Goal: Transaction & Acquisition: Download file/media

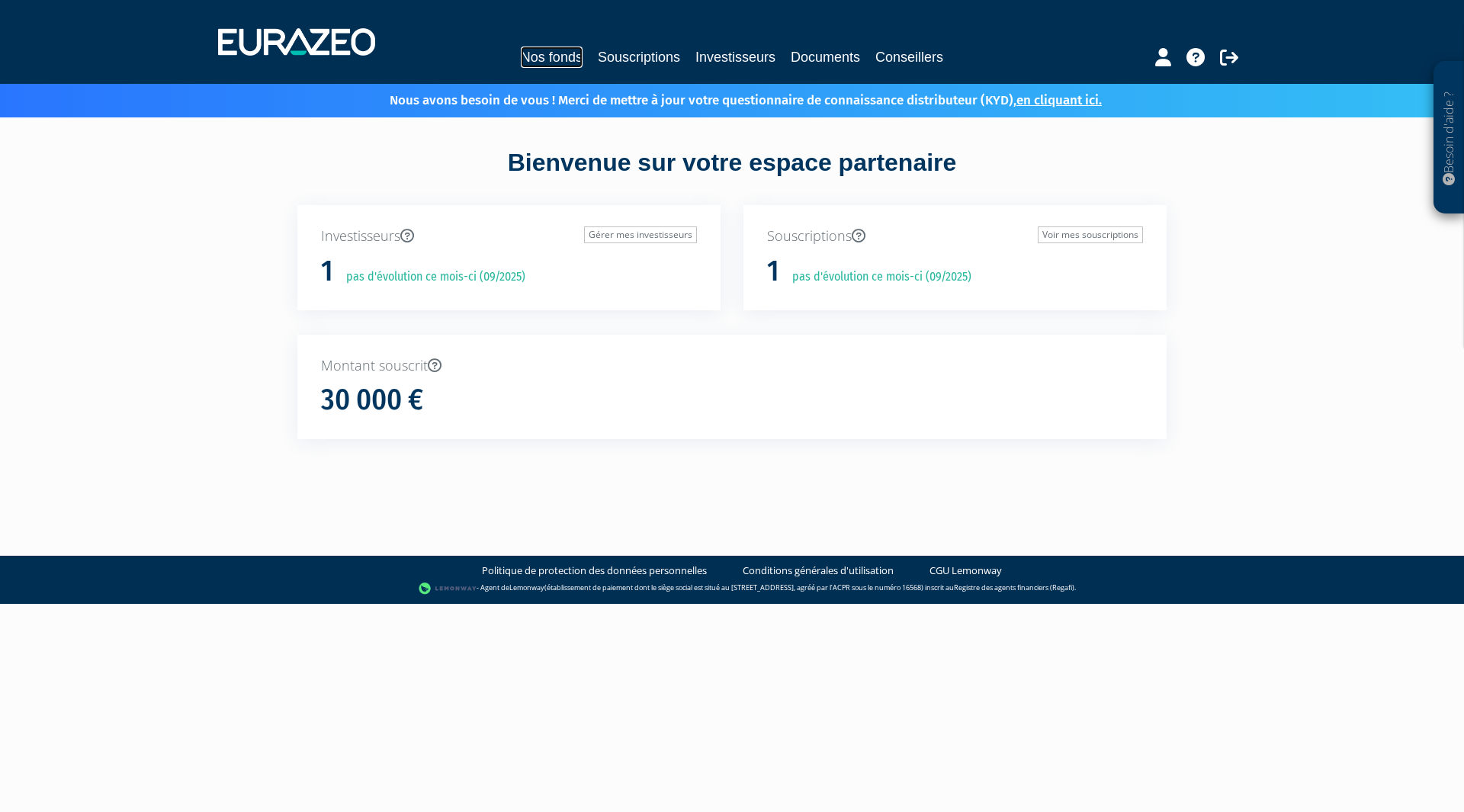
click at [575, 59] on link "Nos fonds" at bounding box center [552, 56] width 62 height 21
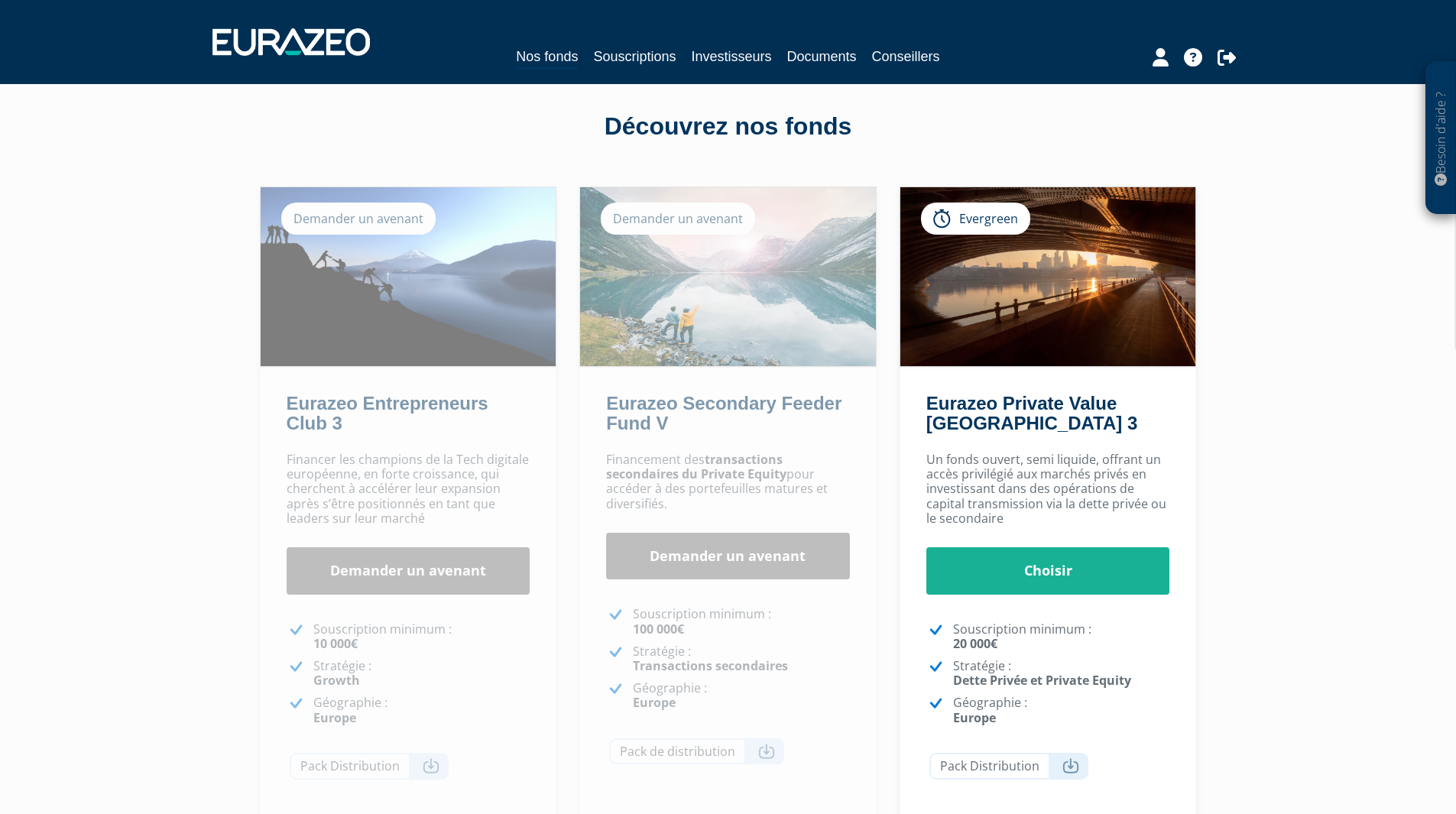
scroll to position [76, 0]
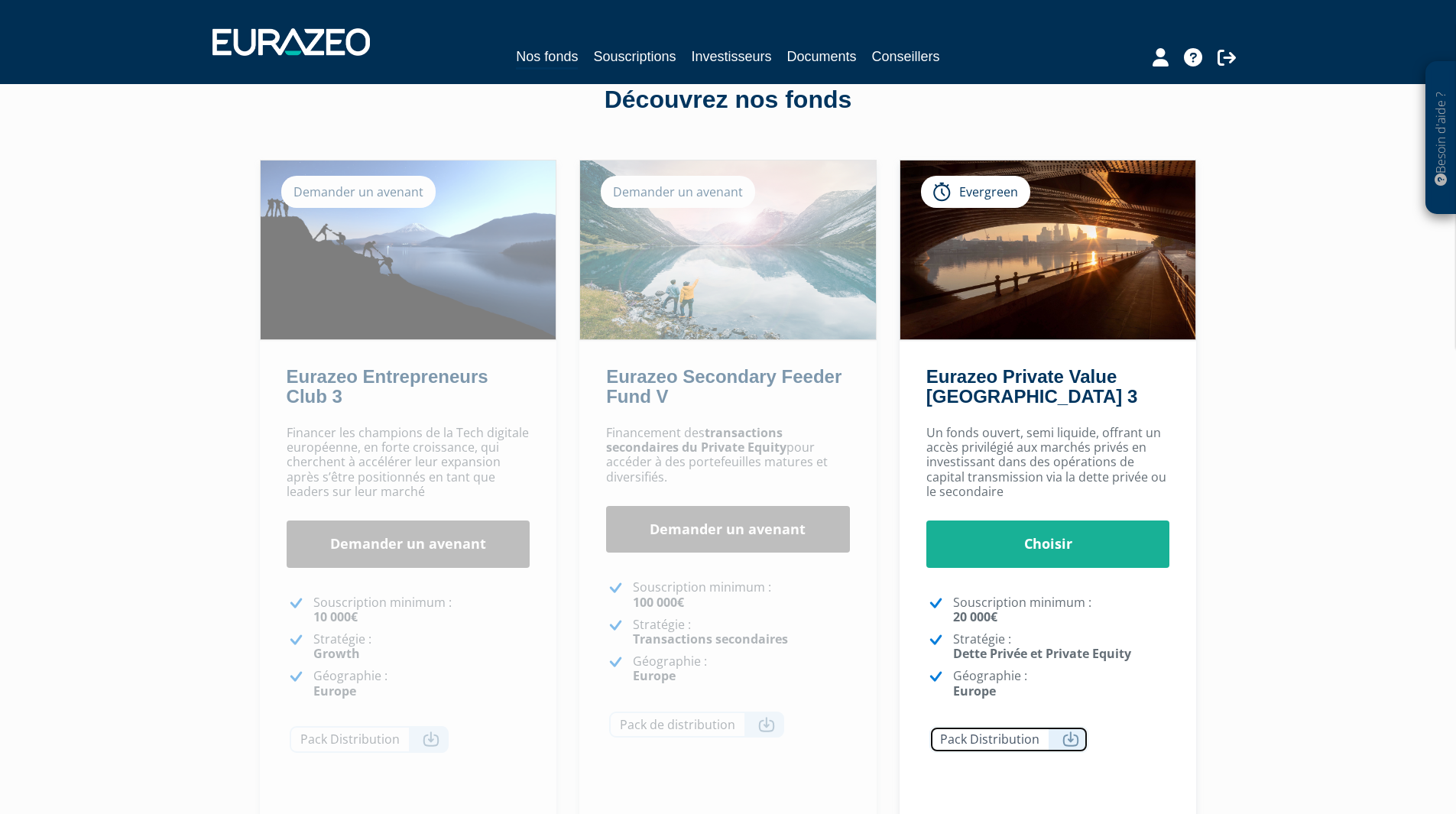
click at [994, 739] on link "Pack Distribution" at bounding box center [1009, 740] width 159 height 27
click at [645, 54] on link "Souscriptions" at bounding box center [634, 56] width 82 height 21
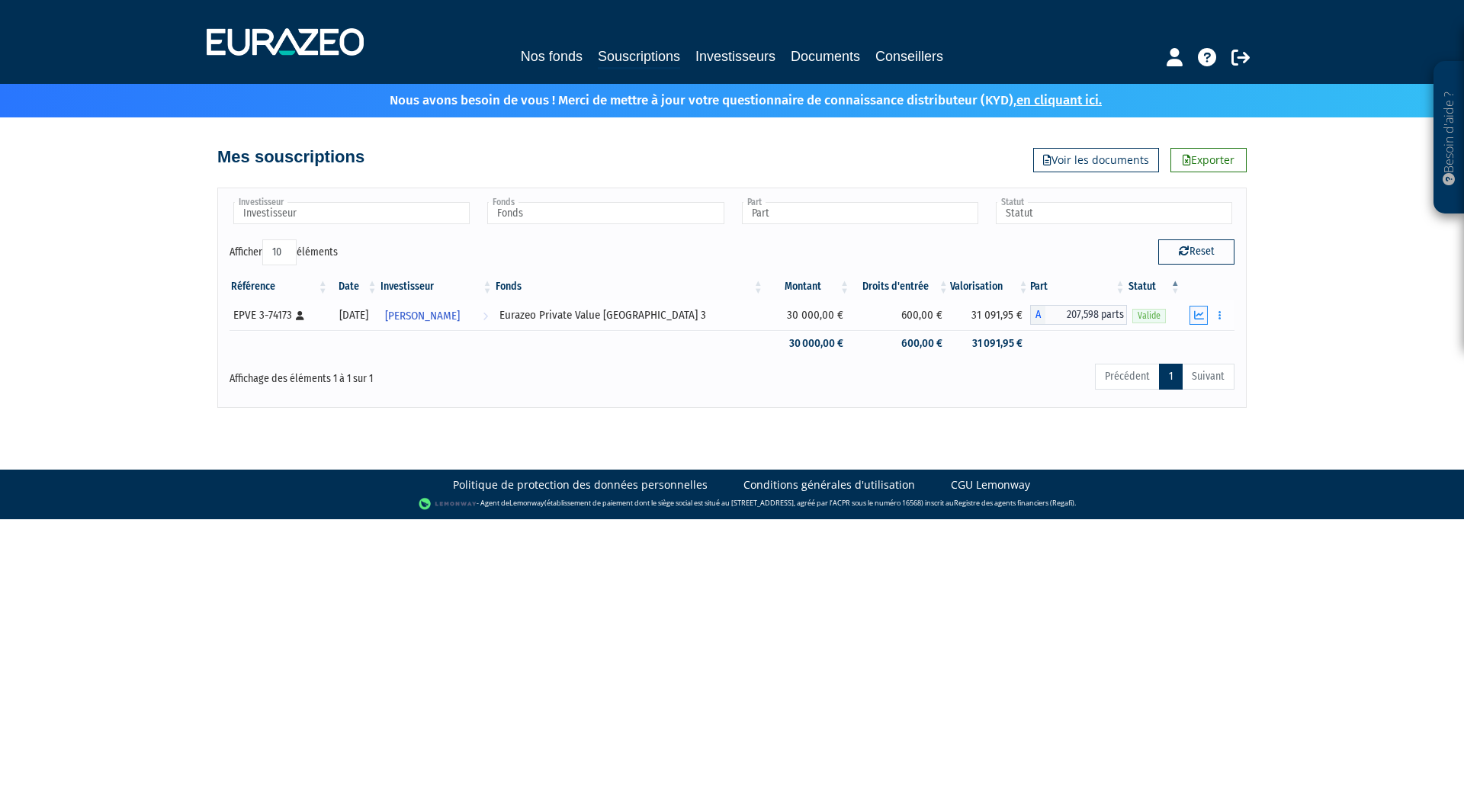
click at [1193, 321] on button "button" at bounding box center [1198, 315] width 18 height 19
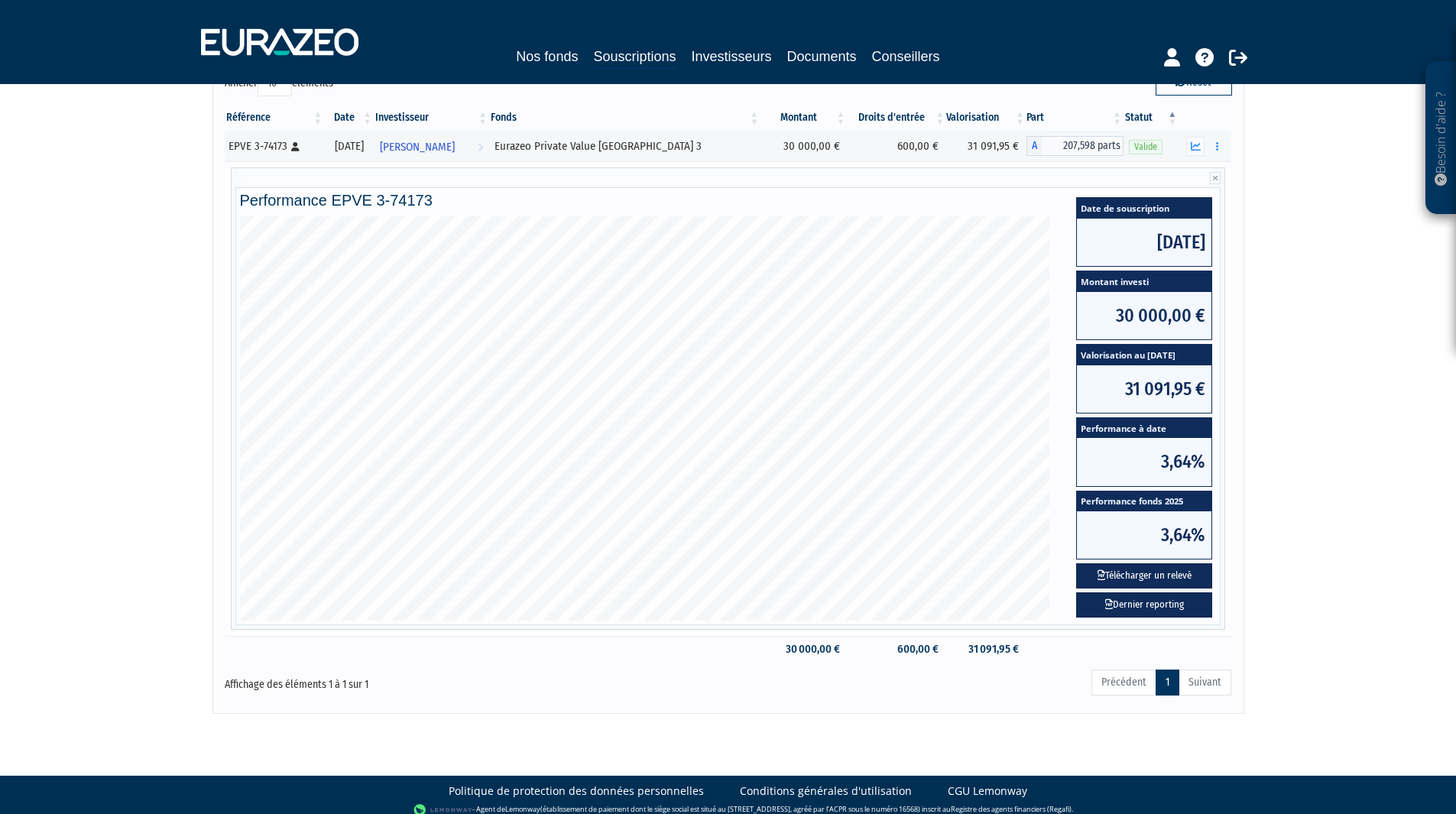
scroll to position [181, 0]
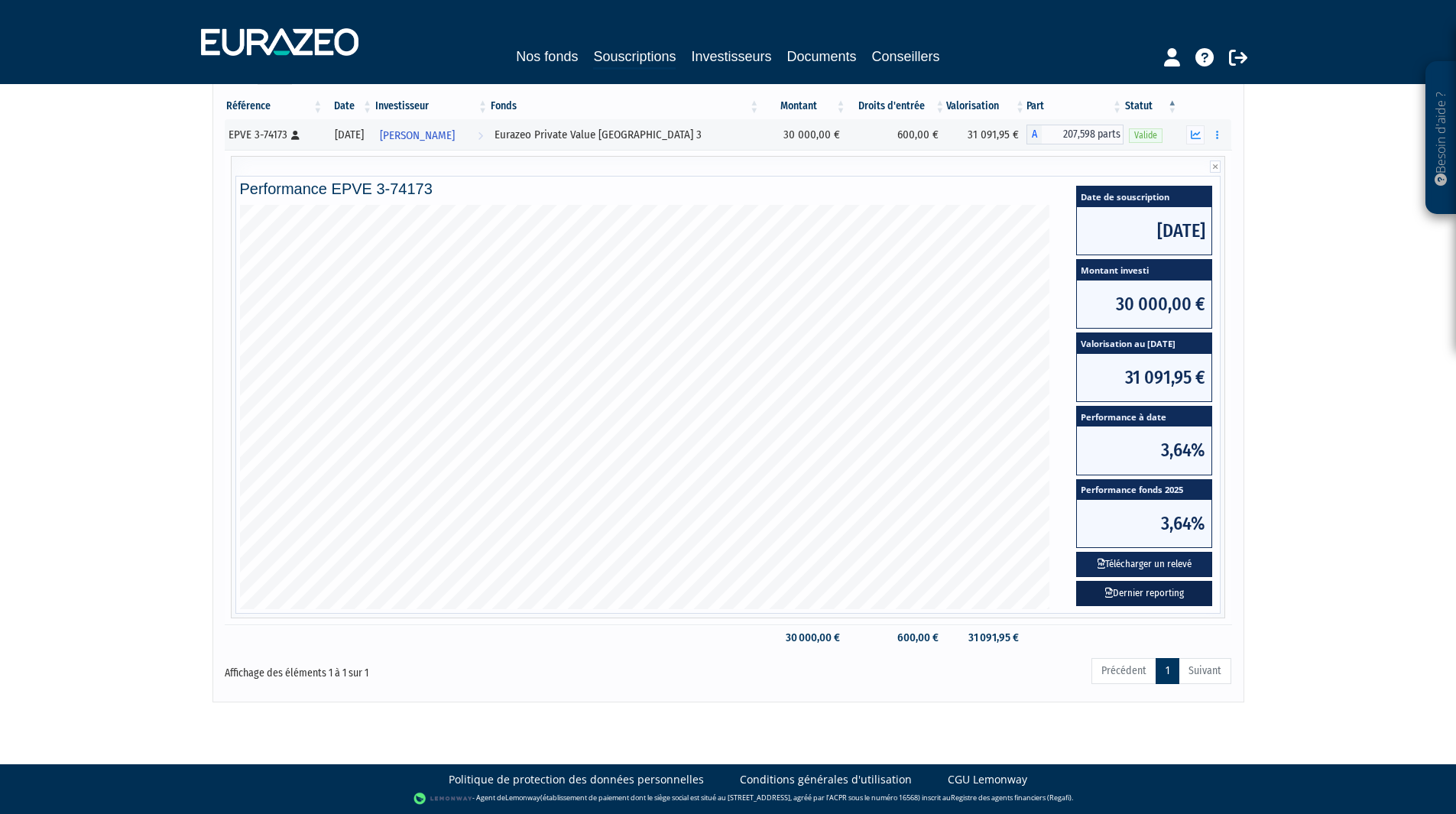
click at [1155, 588] on link "Dernier reporting" at bounding box center [1144, 594] width 136 height 25
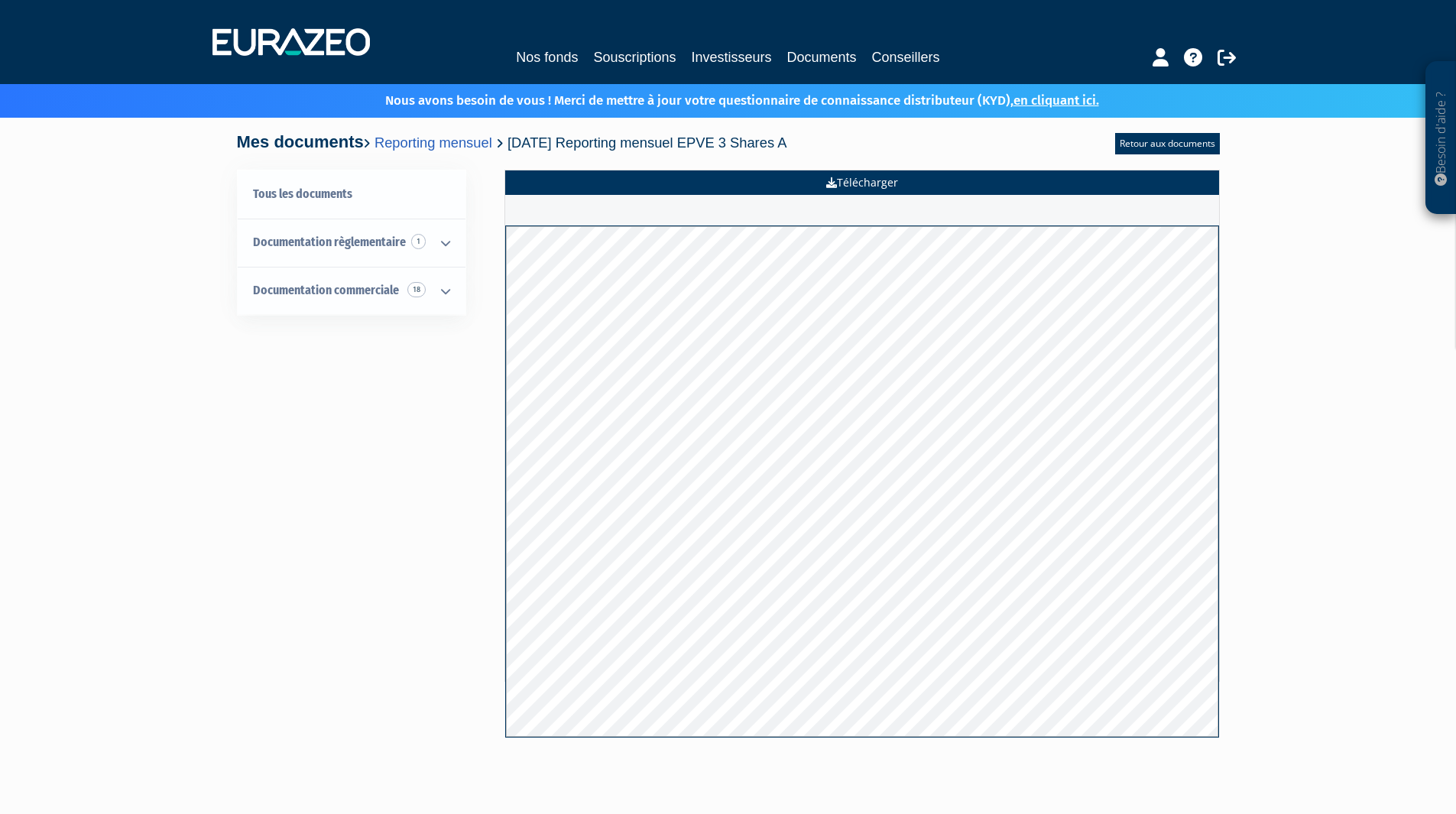
click at [852, 186] on link "Télécharger" at bounding box center [862, 182] width 714 height 24
